Goal: Check status: Check status

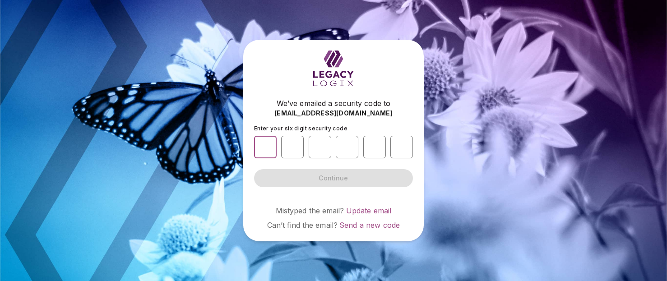
type input "*"
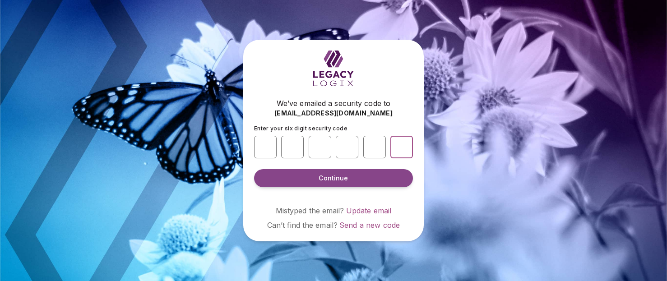
type input "*"
click at [333, 178] on button "Continue" at bounding box center [333, 178] width 159 height 18
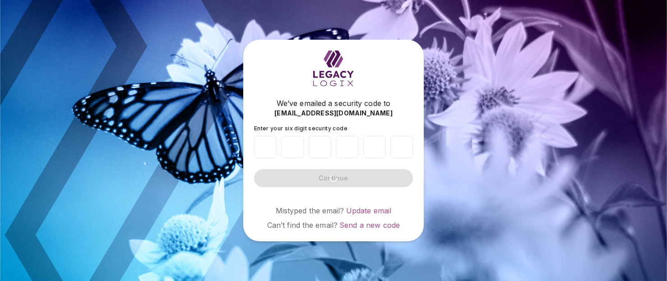
click at [300, 177] on form "Enter your six digit security code * * * * * * Continue" at bounding box center [333, 156] width 159 height 62
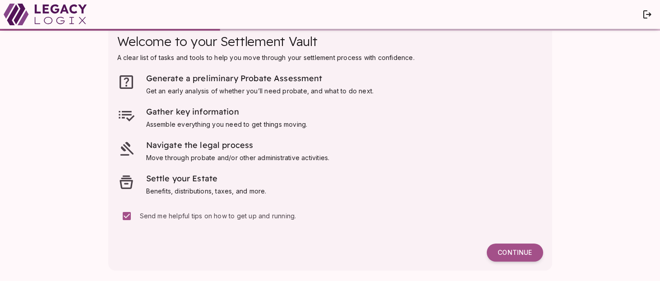
scroll to position [17, 0]
click at [504, 251] on span "Continue" at bounding box center [515, 253] width 34 height 8
